Goal: Check status: Check status

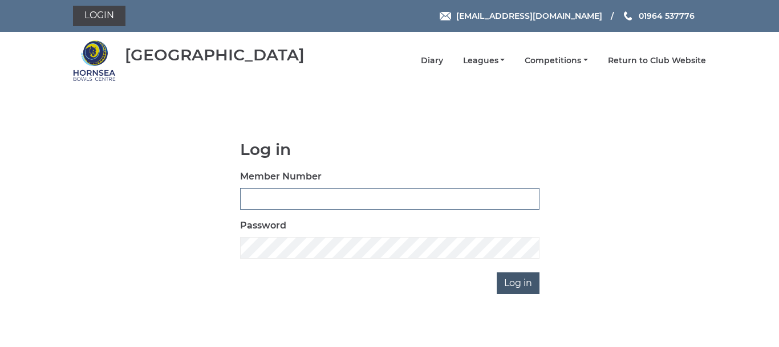
type input "0086"
click at [517, 277] on input "Log in" at bounding box center [518, 284] width 43 height 22
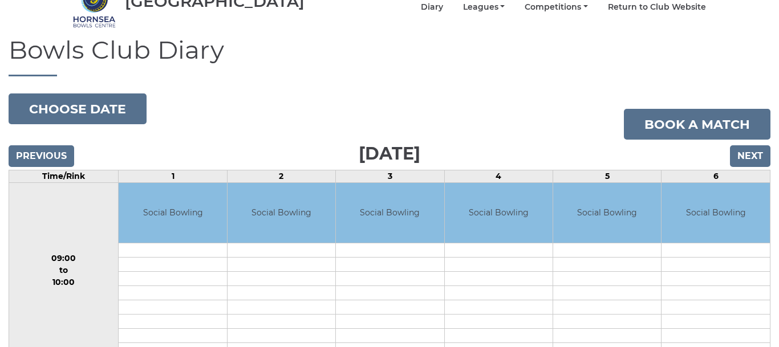
scroll to position [34, 0]
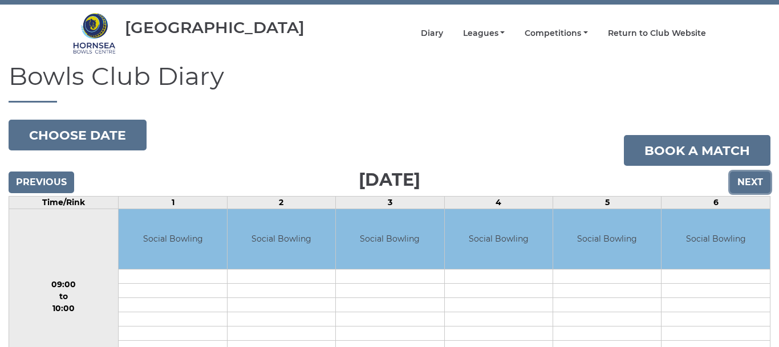
click at [752, 172] on input "Next" at bounding box center [750, 183] width 41 height 22
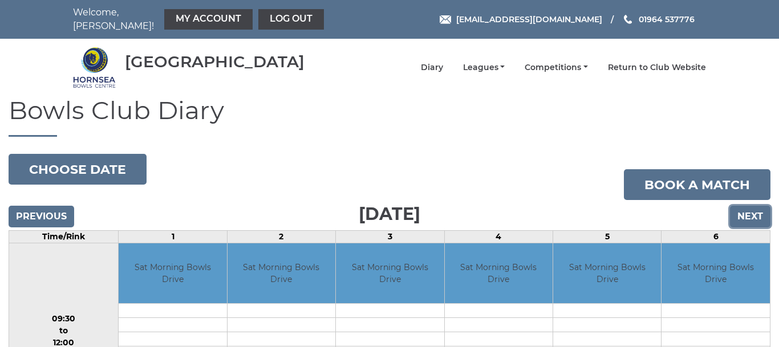
click at [752, 207] on input "Next" at bounding box center [750, 217] width 41 height 22
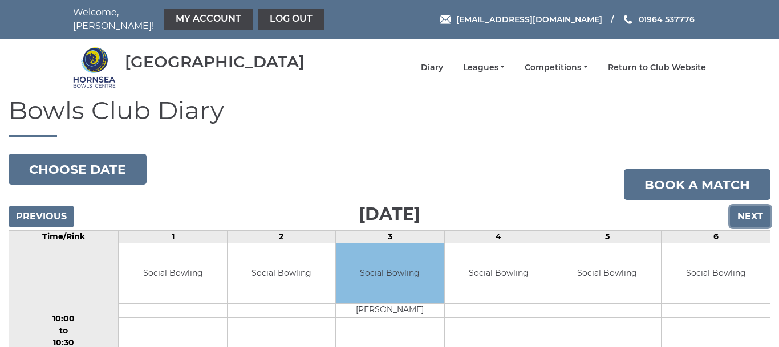
click at [751, 207] on input "Next" at bounding box center [750, 217] width 41 height 22
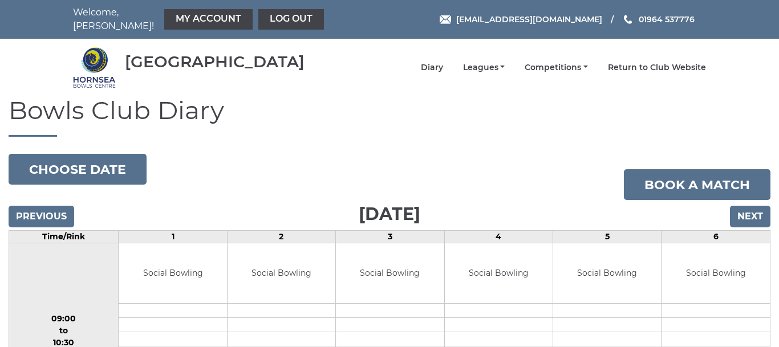
click at [748, 206] on input "Next" at bounding box center [750, 217] width 41 height 22
